Goal: Task Accomplishment & Management: Use online tool/utility

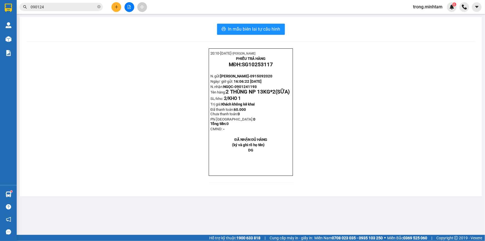
click at [59, 8] on input "090124" at bounding box center [64, 7] width 66 height 6
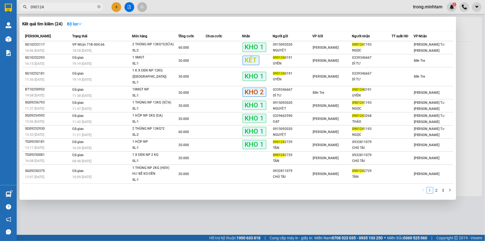
click at [59, 8] on input "090124" at bounding box center [64, 7] width 66 height 6
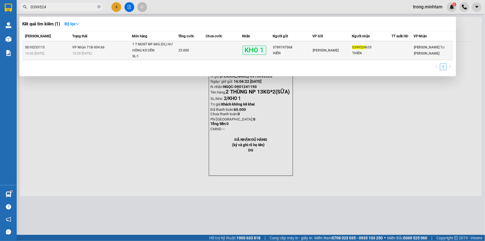
type input "0399524"
click at [179, 47] on td "25.000" at bounding box center [192, 50] width 28 height 19
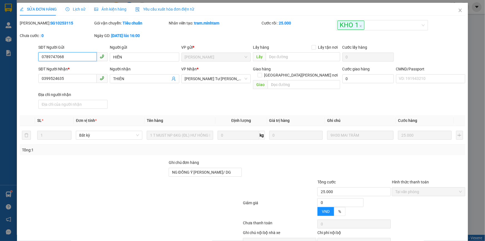
type input "0789747068"
type input "HIỀN"
type input "0399524635"
type input "THIÊN"
type input "NG ĐỒNG Ý [PERSON_NAME]/ DG"
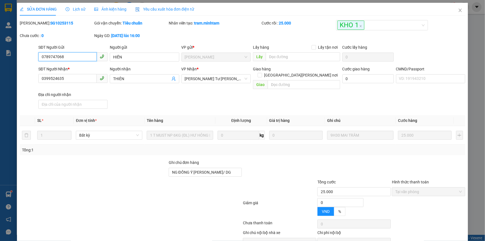
type input "25.000"
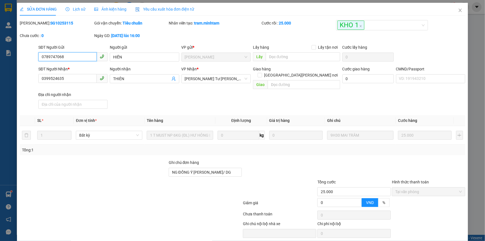
scroll to position [11, 0]
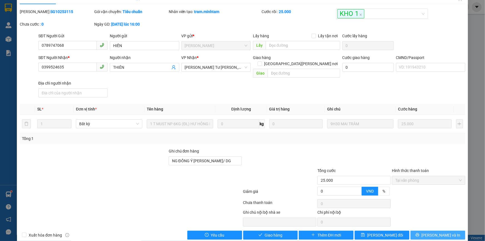
click at [432, 232] on span "[PERSON_NAME] và In" at bounding box center [441, 235] width 39 height 6
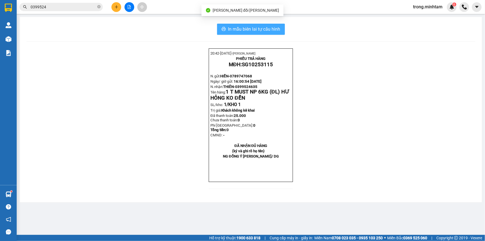
click at [270, 30] on span "In mẫu biên lai tự cấu hình" at bounding box center [254, 29] width 52 height 7
